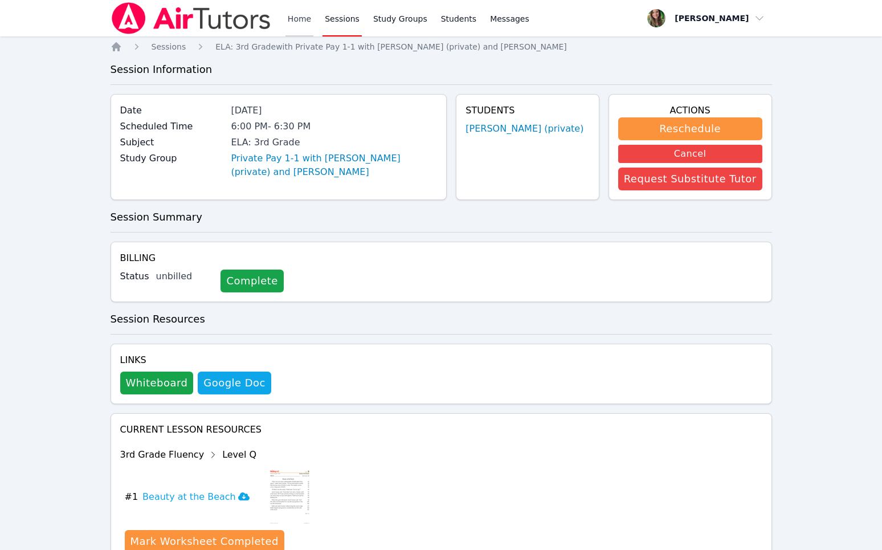
click at [296, 18] on link "Home" at bounding box center [300, 18] width 28 height 36
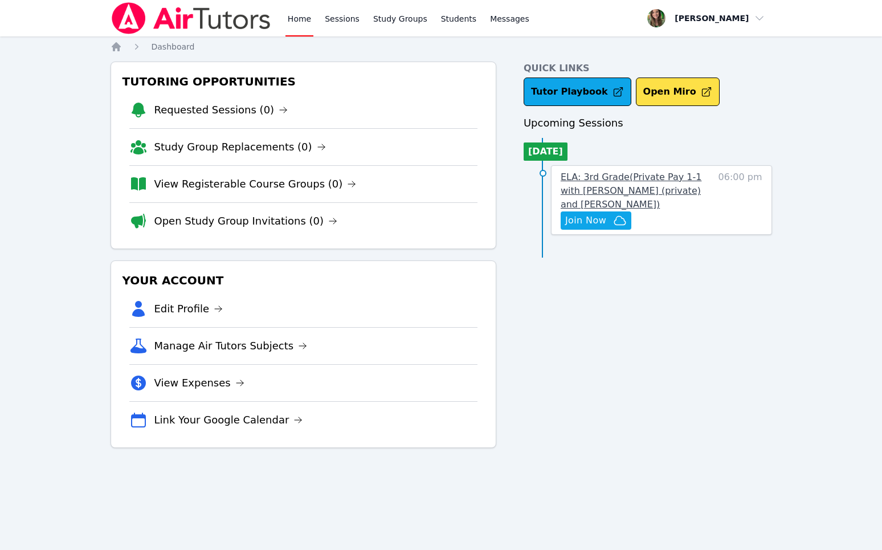
click at [703, 188] on link "ELA: 3rd Grade ( Private Pay 1-1 with Owen Logan (private) and Melissa Hammer )" at bounding box center [636, 190] width 151 height 41
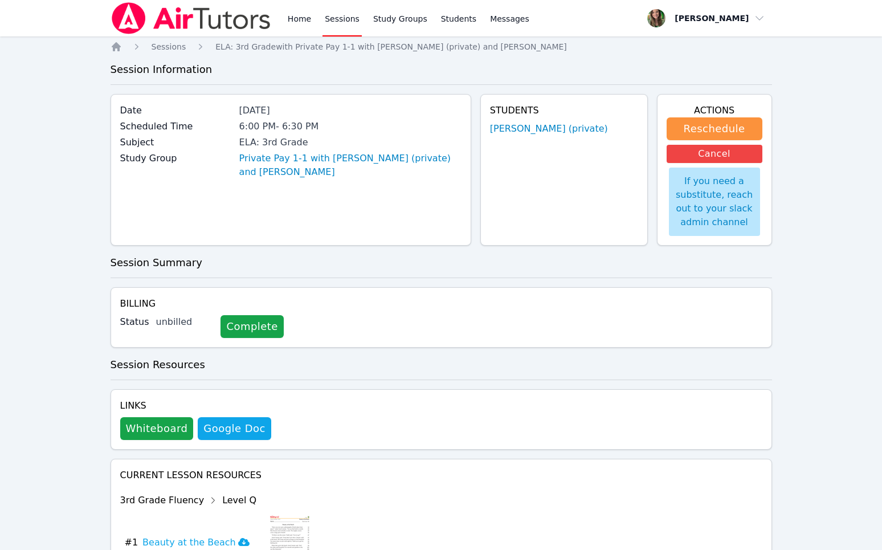
click at [703, 188] on div "If you need a substitute, reach out to your slack admin channel" at bounding box center [714, 202] width 91 height 68
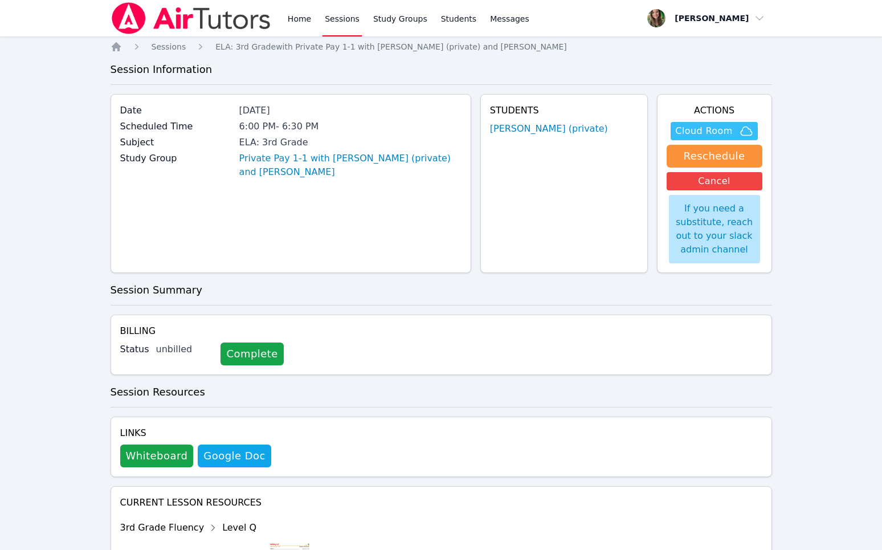
click at [697, 129] on span "Cloud Room" at bounding box center [703, 131] width 57 height 14
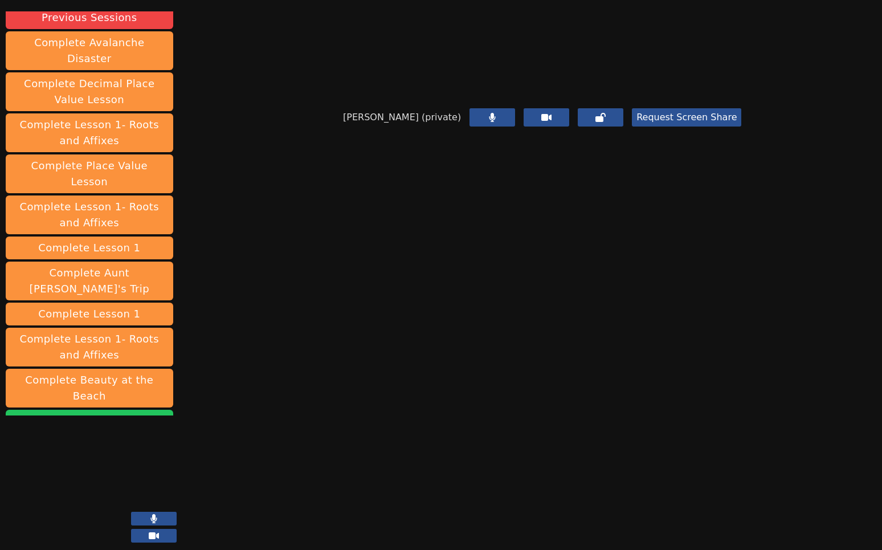
scroll to position [138, 0]
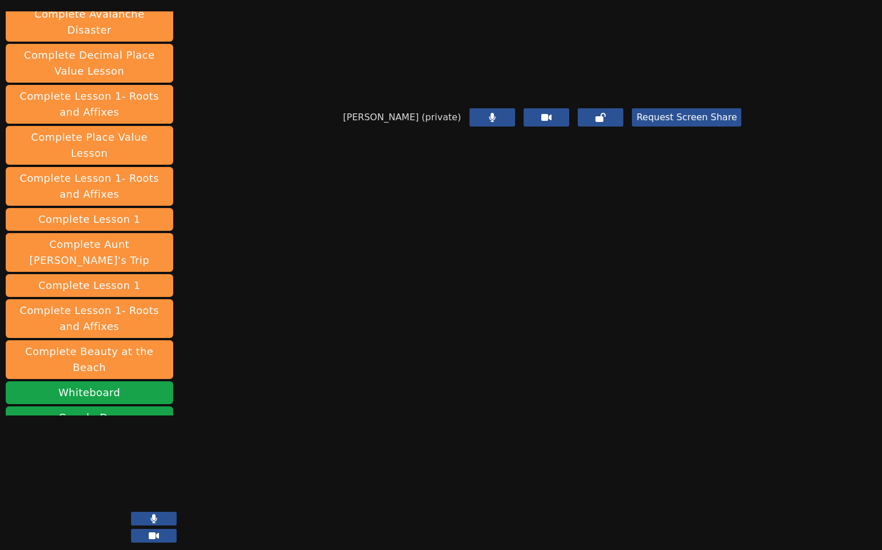
click at [93, 431] on button "End Session" at bounding box center [90, 442] width 168 height 23
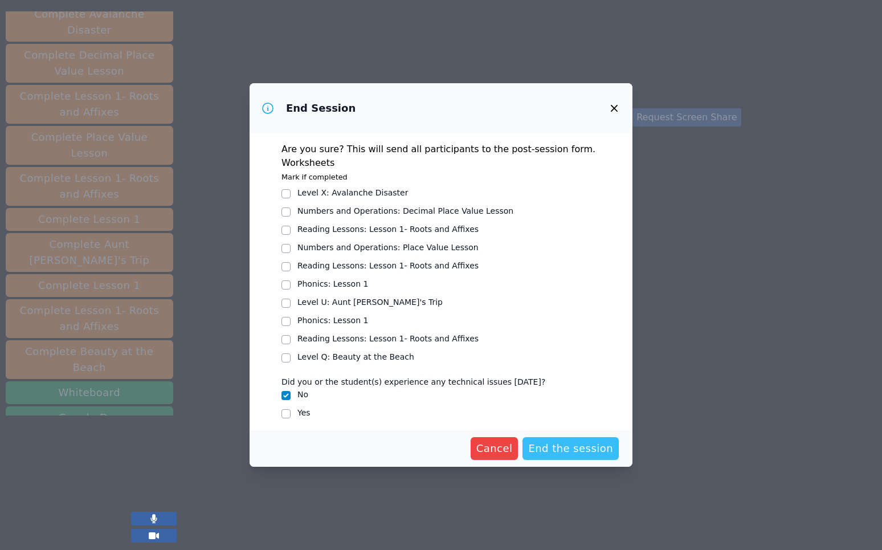
click at [562, 442] on span "End the session" at bounding box center [570, 449] width 85 height 16
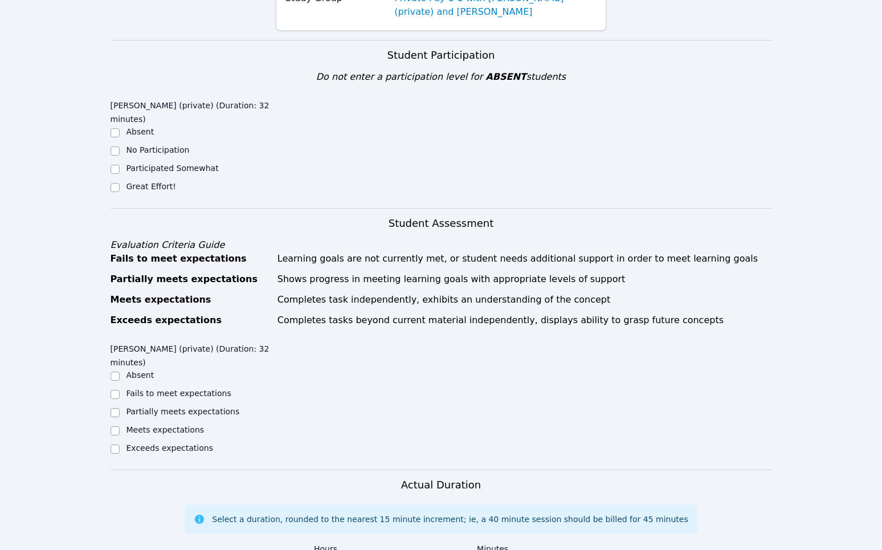
scroll to position [209, 0]
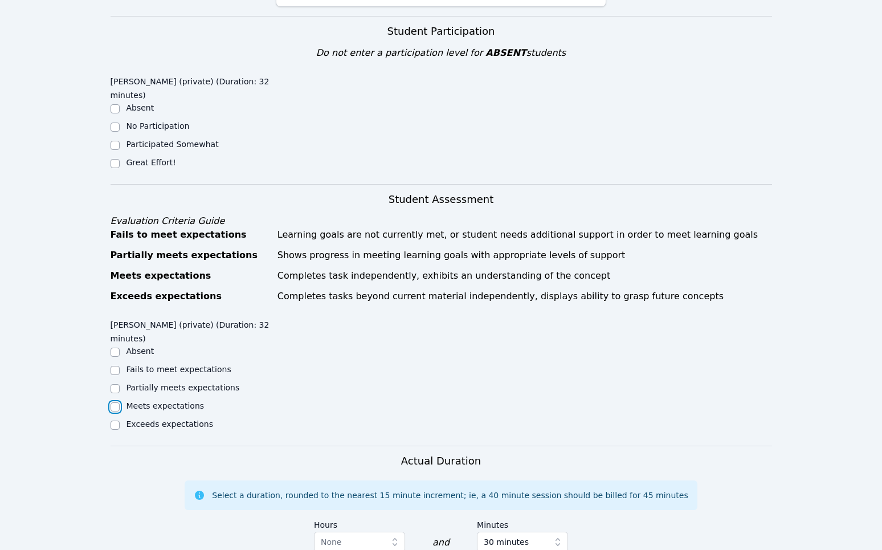
click at [117, 408] on input "Meets expectations" at bounding box center [115, 406] width 9 height 9
checkbox input "true"
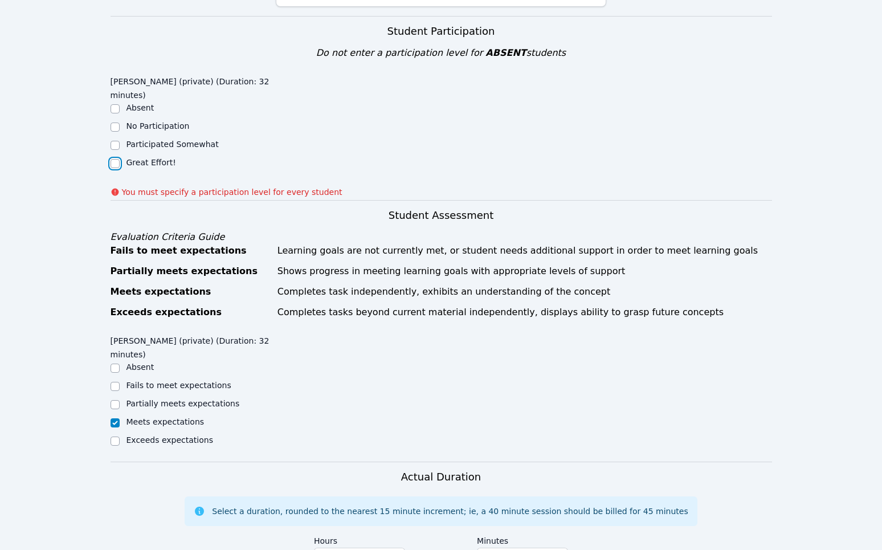
click at [113, 161] on input "Great Effort!" at bounding box center [115, 163] width 9 height 9
checkbox input "true"
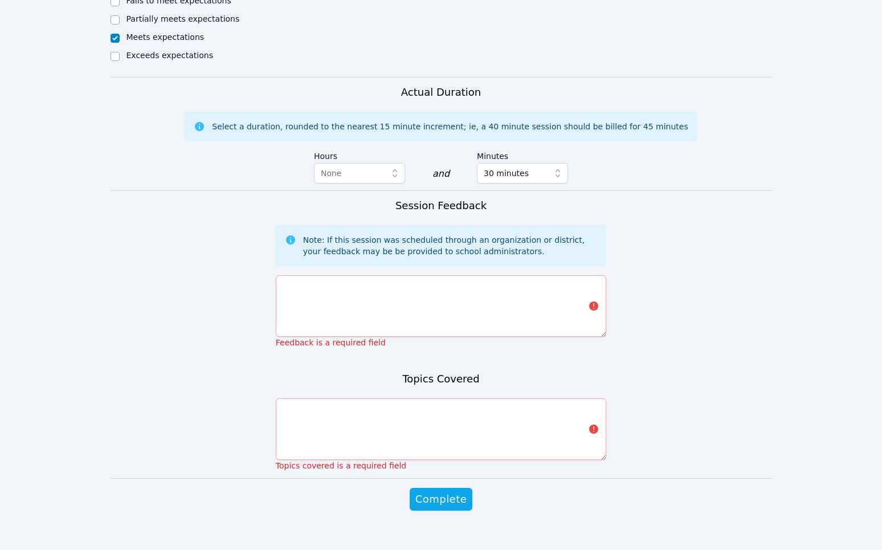
scroll to position [587, 0]
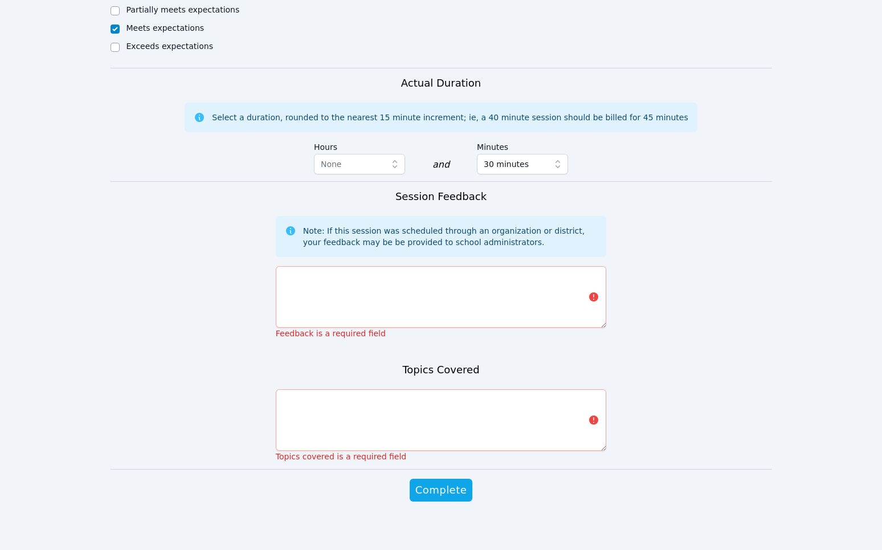
click at [360, 330] on p "Feedback is a required field" at bounding box center [441, 333] width 331 height 11
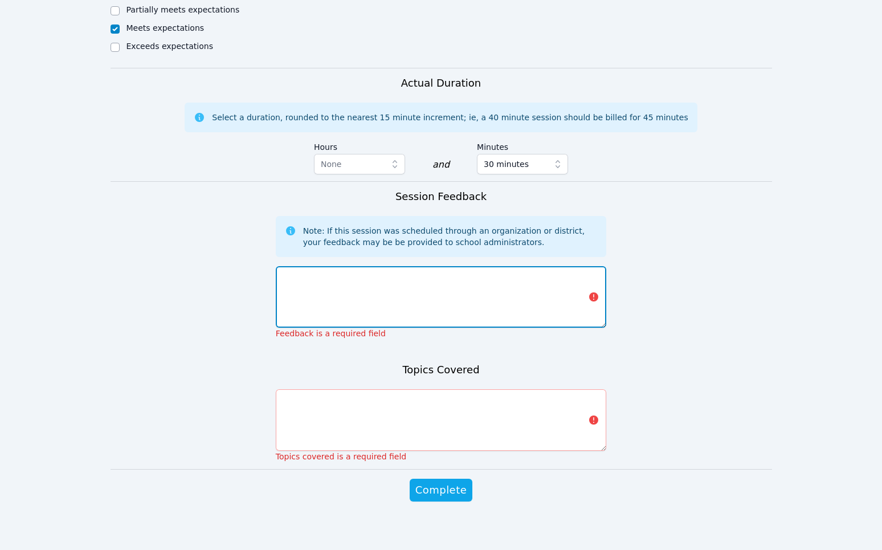
click at [369, 305] on textarea at bounding box center [441, 297] width 331 height 62
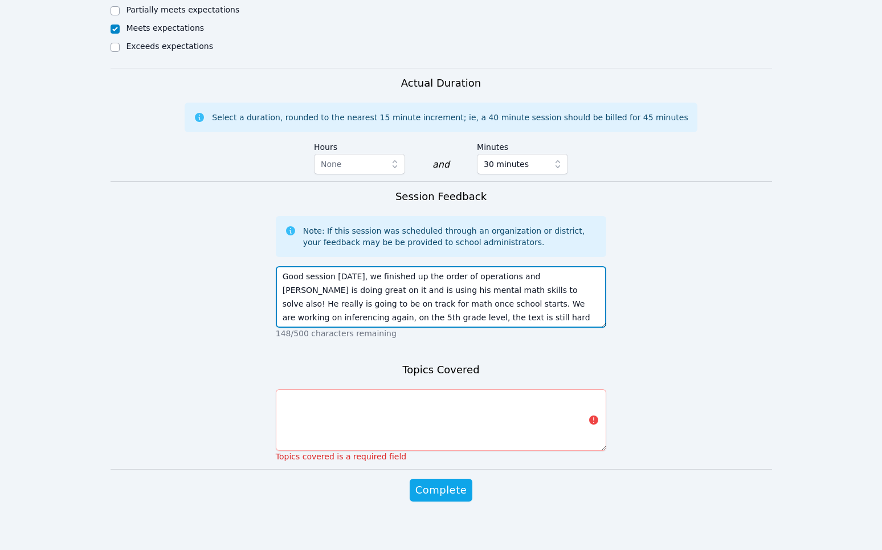
scroll to position [8, 0]
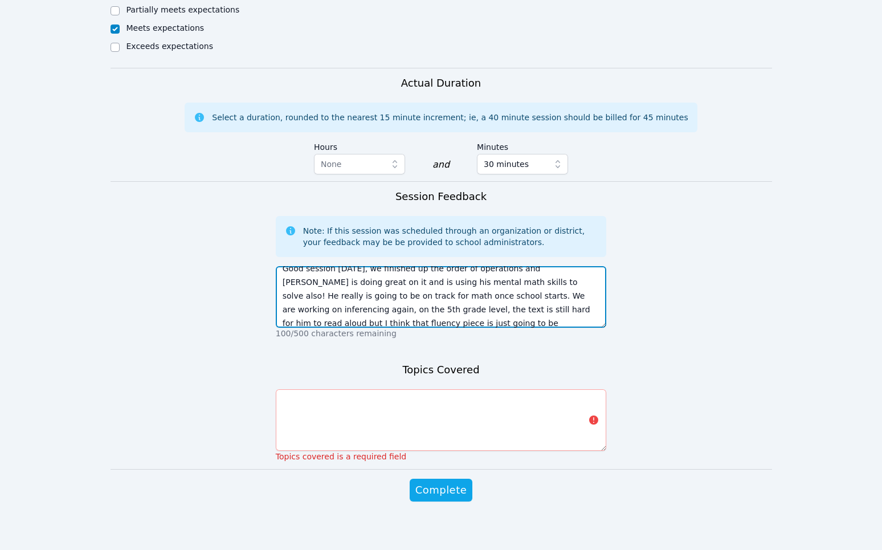
type textarea "Good session [DATE], we finished up the order of operations and [PERSON_NAME] i…"
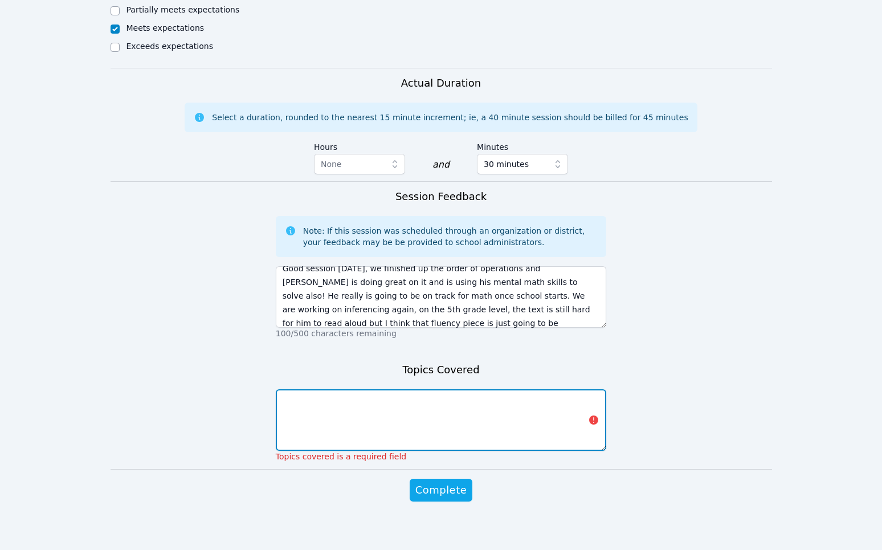
click at [321, 425] on textarea at bounding box center [441, 420] width 331 height 62
type textarea "Order of operations and inferencing"
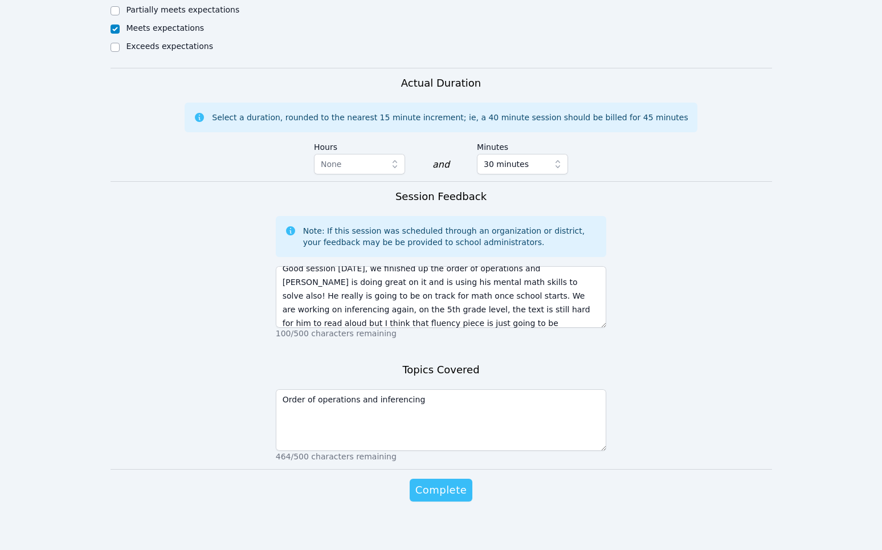
click at [452, 496] on span "Complete" at bounding box center [440, 490] width 51 height 16
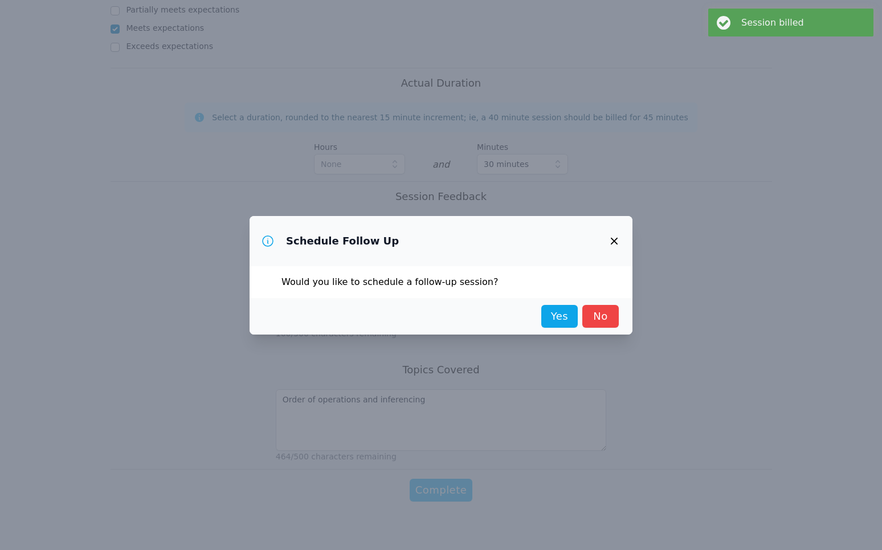
scroll to position [0, 0]
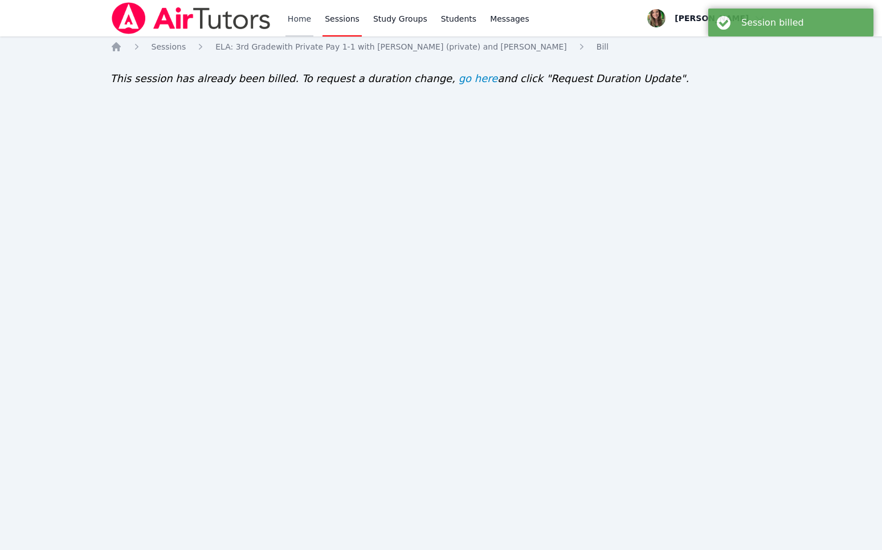
click at [294, 22] on link "Home" at bounding box center [300, 18] width 28 height 36
